Goal: Download file/media

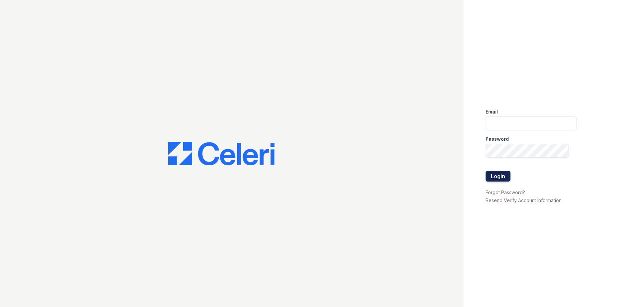
type input "[DOMAIN_NAME][EMAIL_ADDRESS][DOMAIN_NAME]"
click at [501, 176] on button "Login" at bounding box center [498, 176] width 25 height 11
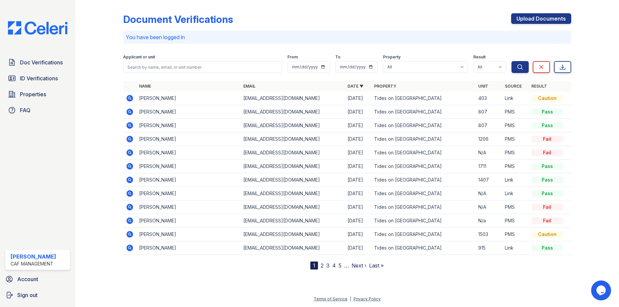
click at [129, 179] on icon at bounding box center [130, 180] width 8 height 8
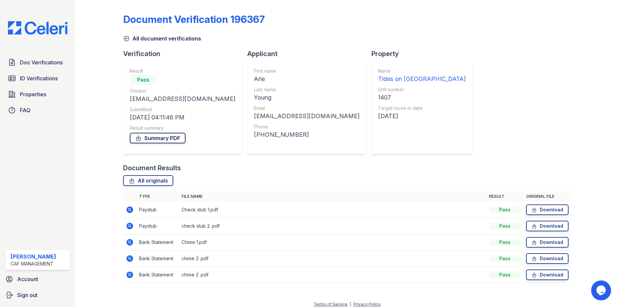
click at [159, 138] on link "Summary PDF" at bounding box center [158, 138] width 56 height 11
